Goal: Task Accomplishment & Management: Use online tool/utility

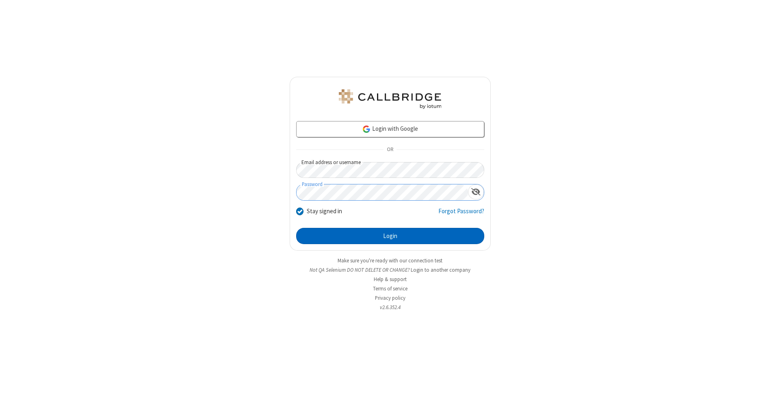
click at [390, 236] on button "Login" at bounding box center [390, 236] width 188 height 16
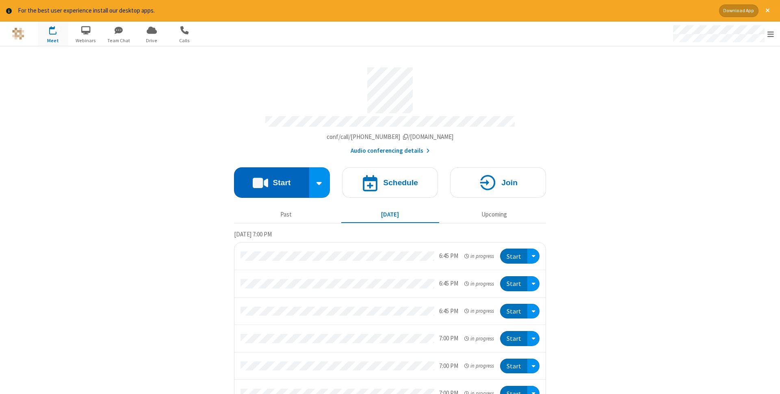
click at [272, 180] on button "Start" at bounding box center [271, 182] width 75 height 30
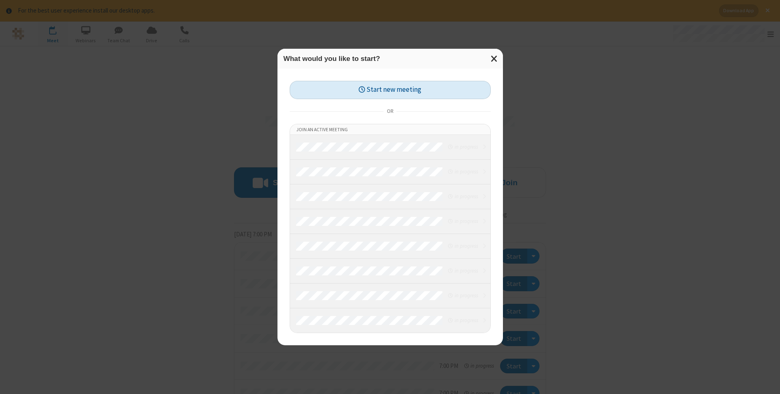
click at [390, 90] on button "Start new meeting" at bounding box center [390, 90] width 201 height 18
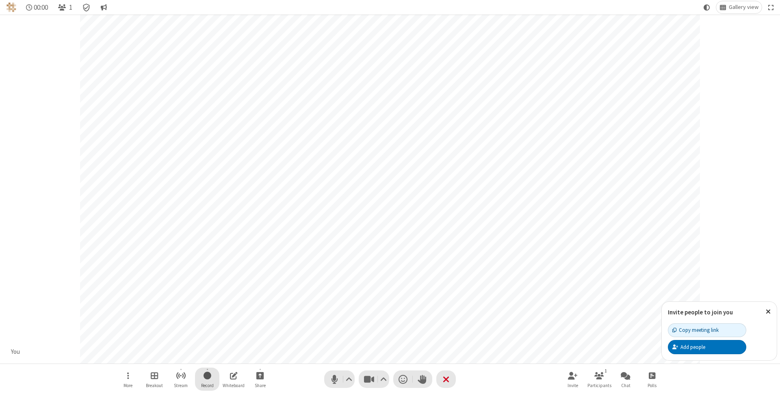
click at [207, 379] on span "Start recording" at bounding box center [208, 376] width 8 height 10
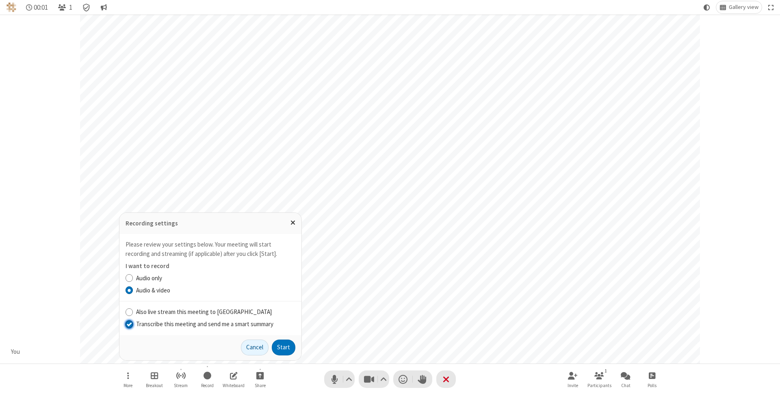
click at [129, 324] on input "Transcribe this meeting and send me a smart summary" at bounding box center [130, 324] width 8 height 9
click at [284, 348] on button "Start" at bounding box center [284, 348] width 24 height 16
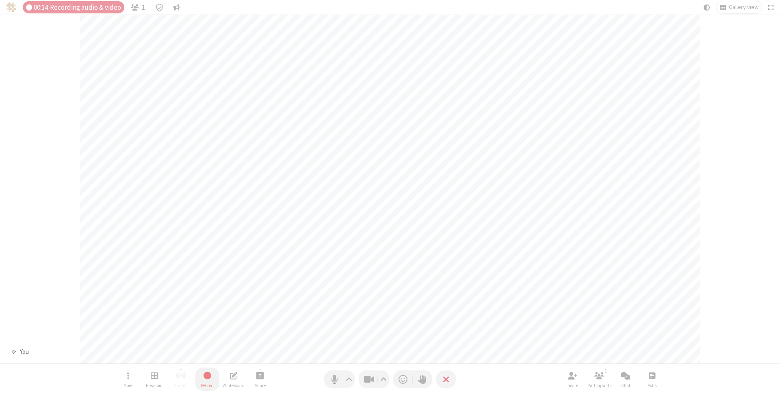
click at [207, 379] on span "Stop recording" at bounding box center [207, 375] width 10 height 11
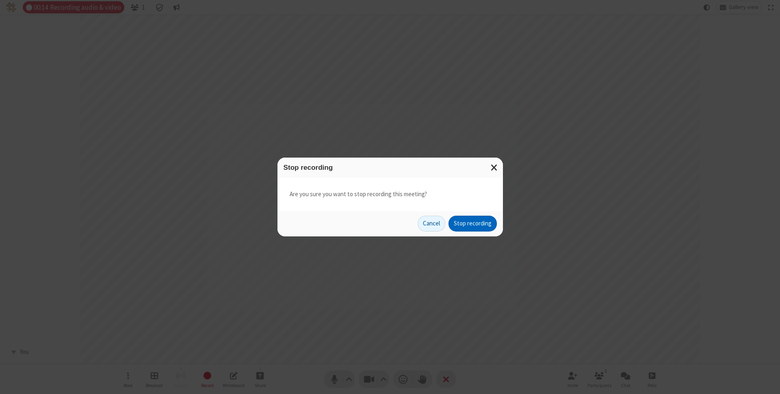
click at [473, 224] on button "Stop recording" at bounding box center [473, 224] width 48 height 16
